Goal: Task Accomplishment & Management: Manage account settings

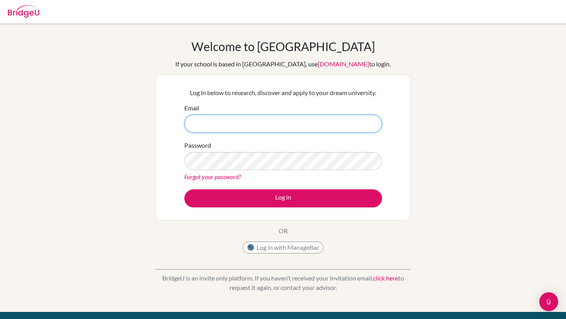
click at [279, 125] on input "Email" at bounding box center [283, 124] width 198 height 18
drag, startPoint x: 266, startPoint y: 122, endPoint x: 145, endPoint y: 122, distance: 121.8
click at [145, 122] on div "Welcome to [GEOGRAPHIC_DATA] If your school is based in [GEOGRAPHIC_DATA], use …" at bounding box center [283, 167] width 566 height 257
paste input "[EMAIL_ADDRESS][DOMAIN_NAME]"
type input "[EMAIL_ADDRESS][DOMAIN_NAME]"
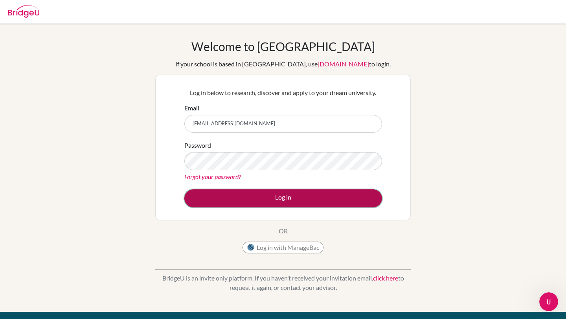
click at [355, 196] on button "Log in" at bounding box center [283, 198] width 198 height 18
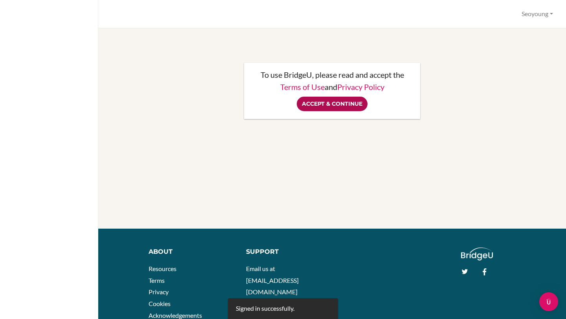
click at [323, 101] on input "Accept & Continue" at bounding box center [332, 104] width 71 height 15
